Goal: Task Accomplishment & Management: Manage account settings

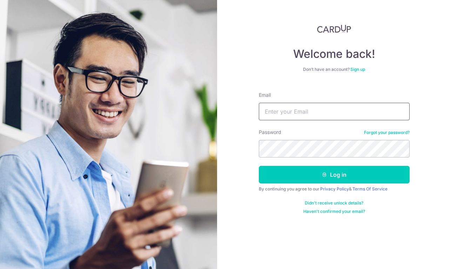
type input "[EMAIL_ADDRESS][DOMAIN_NAME]"
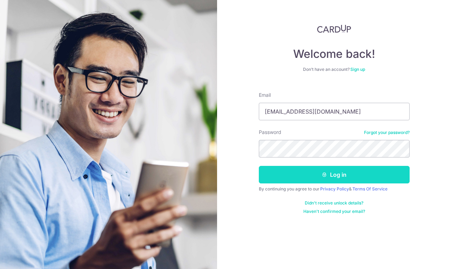
click at [317, 173] on button "Log in" at bounding box center [334, 175] width 151 height 18
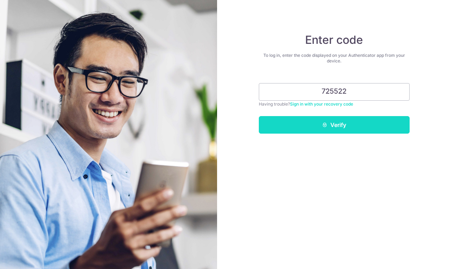
type input "725522"
click at [364, 126] on button "Verify" at bounding box center [334, 125] width 151 height 18
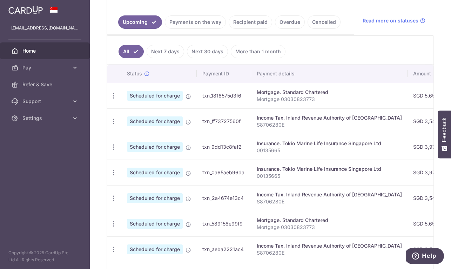
scroll to position [152, 0]
click at [249, 26] on link "Recipient paid" at bounding box center [250, 22] width 43 height 13
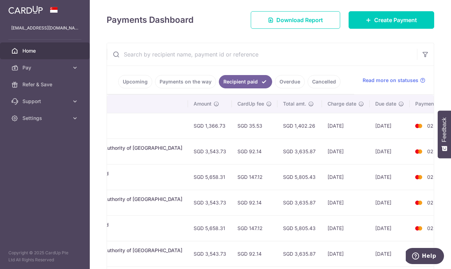
scroll to position [0, 201]
